Goal: Task Accomplishment & Management: Complete application form

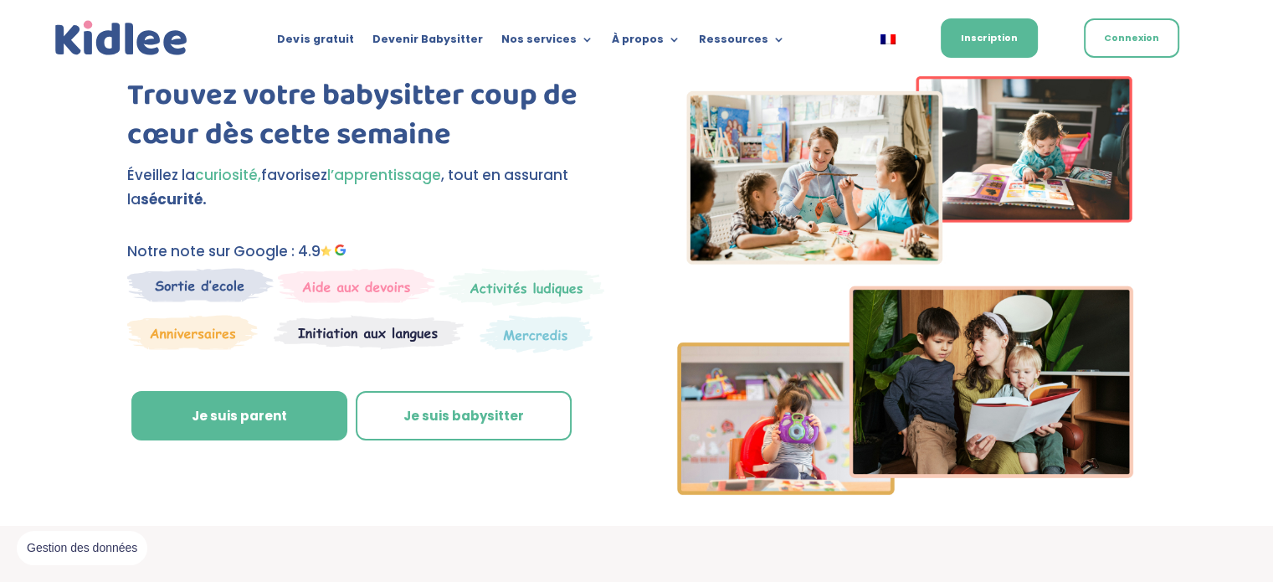
scroll to position [67, 0]
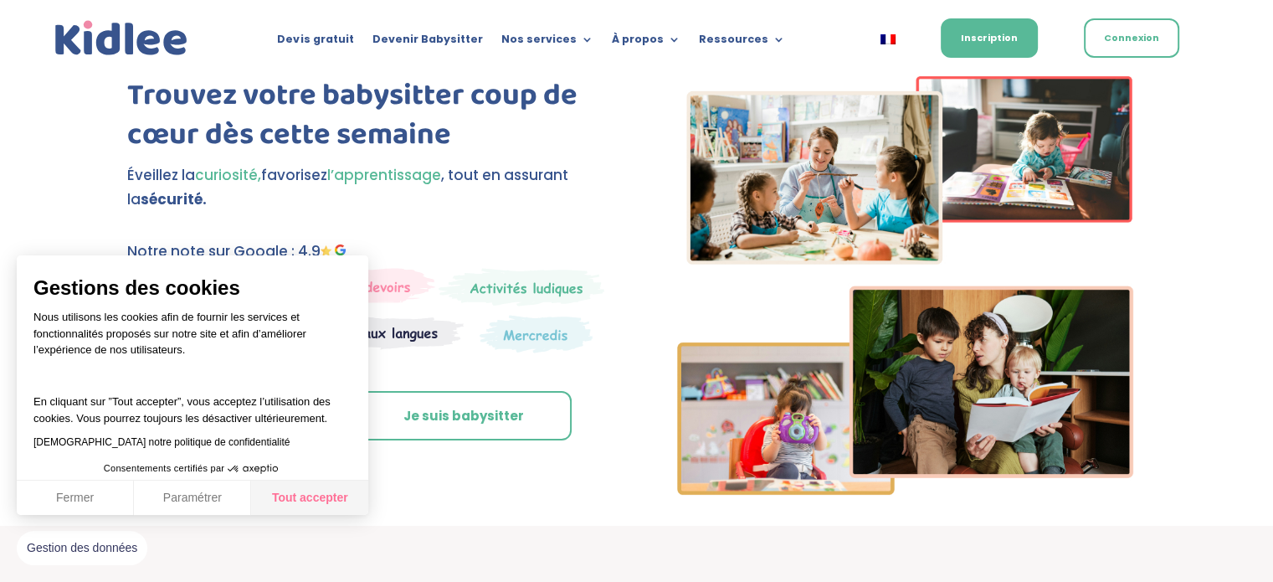
click at [311, 501] on button "Tout accepter" at bounding box center [309, 497] width 117 height 35
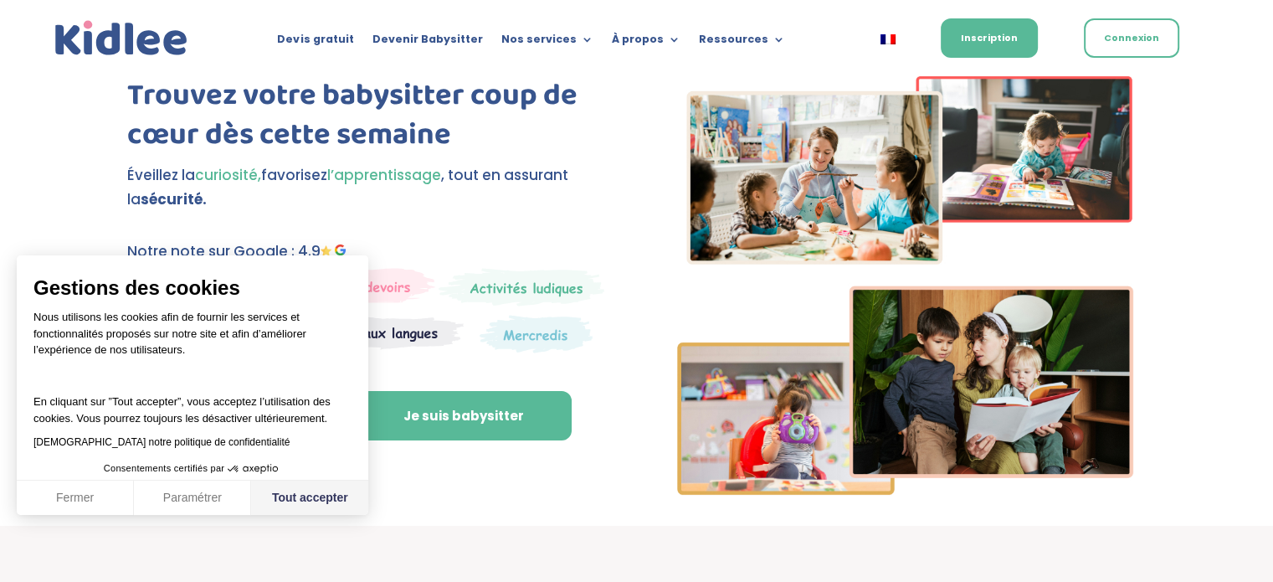
checkbox input "true"
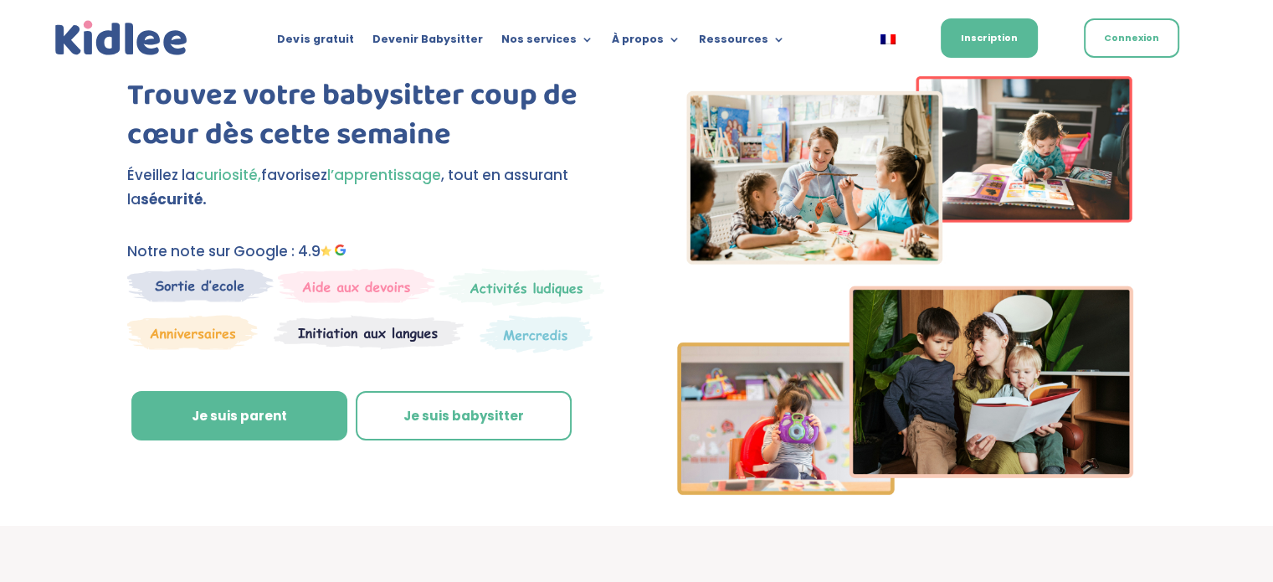
drag, startPoint x: 428, startPoint y: 408, endPoint x: 877, endPoint y: 2, distance: 605.0
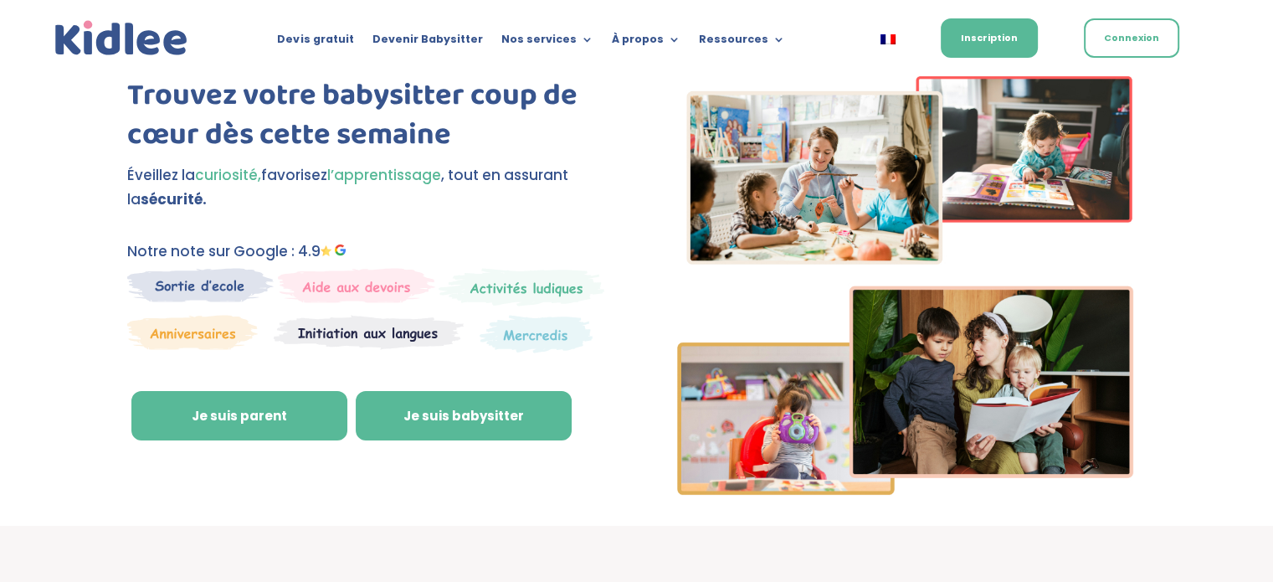
click at [523, 400] on link "Je suis babysitter" at bounding box center [464, 416] width 216 height 50
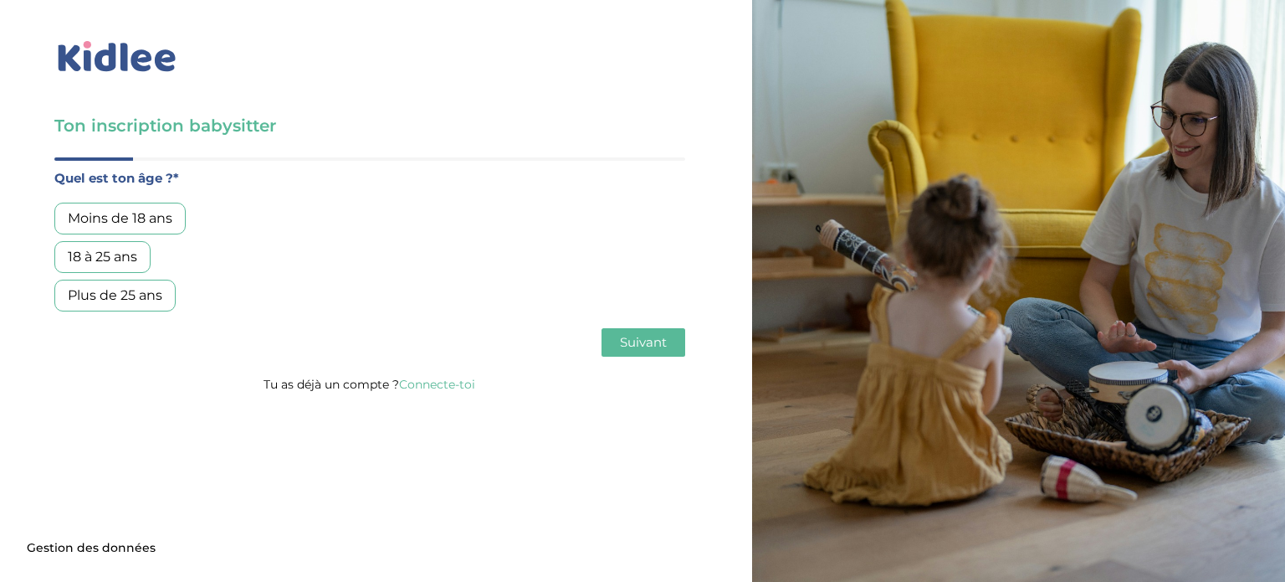
click at [119, 264] on div "18 à 25 ans" at bounding box center [102, 257] width 96 height 32
click at [636, 352] on button "Suivant" at bounding box center [644, 342] width 84 height 28
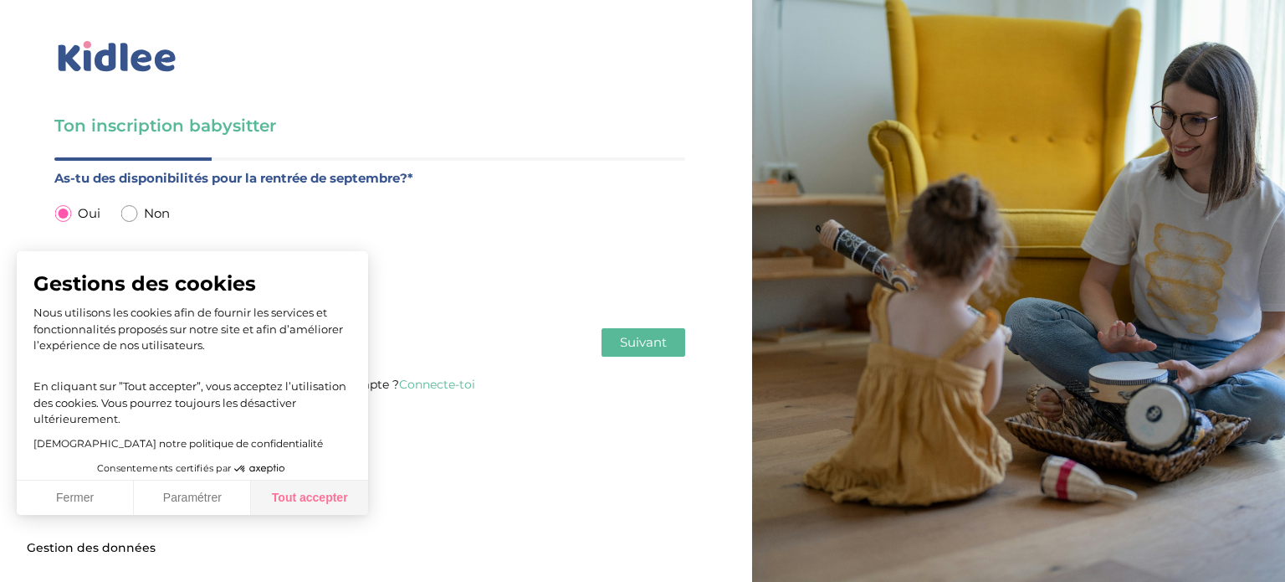
click at [306, 502] on button "Tout accepter" at bounding box center [309, 497] width 117 height 35
checkbox input "true"
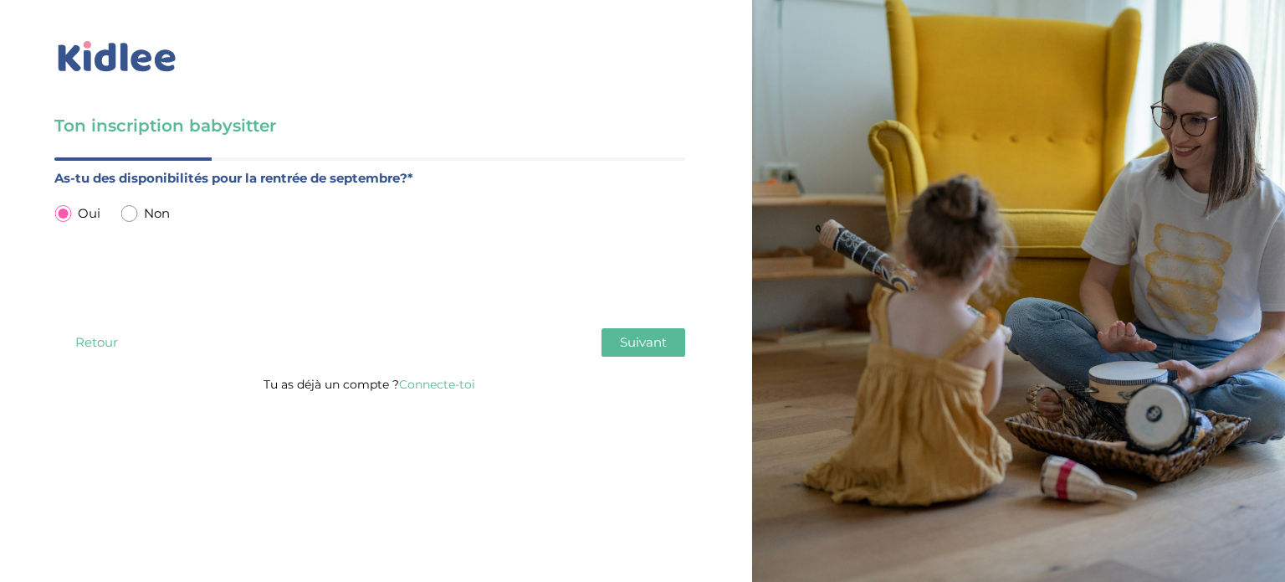
click at [628, 344] on span "Suivant" at bounding box center [643, 342] width 47 height 16
